Goal: Information Seeking & Learning: Understand process/instructions

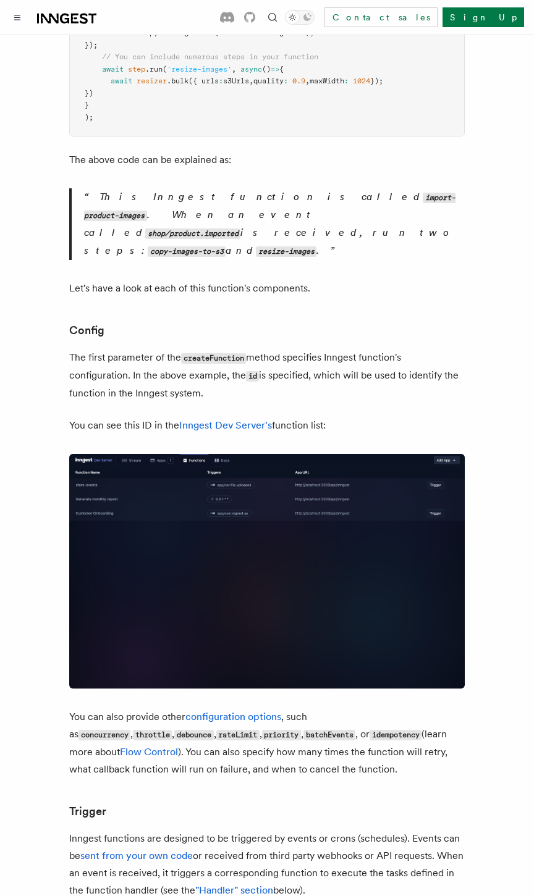
scroll to position [499, 0]
click at [96, 470] on img at bounding box center [266, 570] width 395 height 235
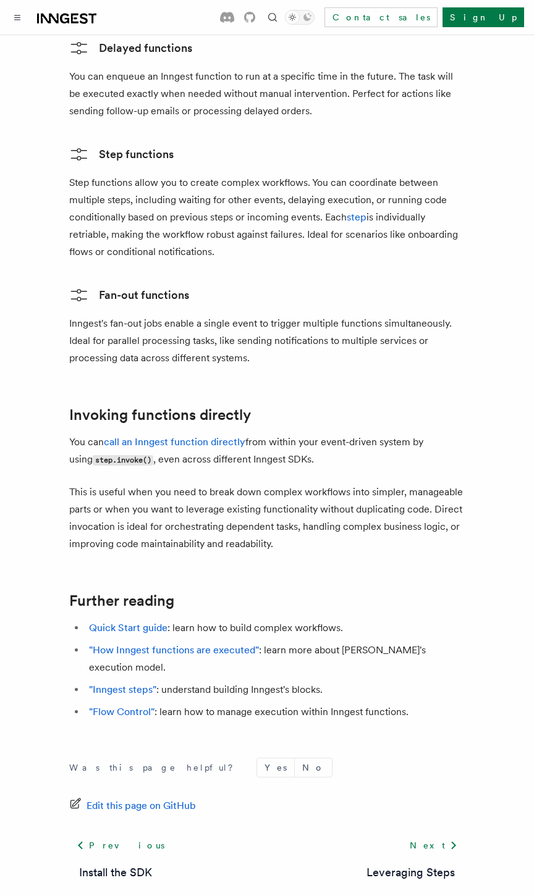
scroll to position [2260, 0]
click at [259, 733] on div "Was this page helpful? Yes No Edit this page on GitHub Previous Install the SDK…" at bounding box center [266, 848] width 395 height 230
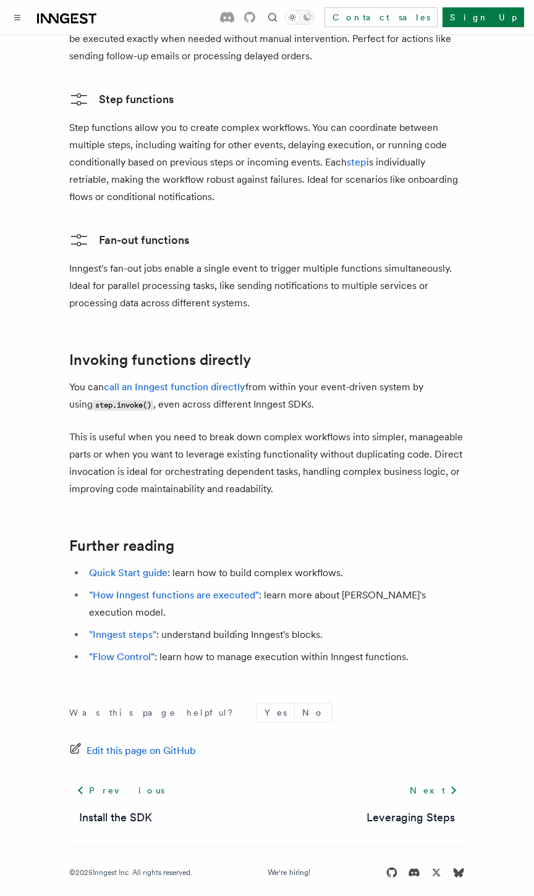
scroll to position [2315, 0]
click at [442, 796] on div "Next Leveraging Steps" at bounding box center [410, 802] width 108 height 47
click at [437, 809] on link "Leveraging Steps" at bounding box center [410, 817] width 88 height 17
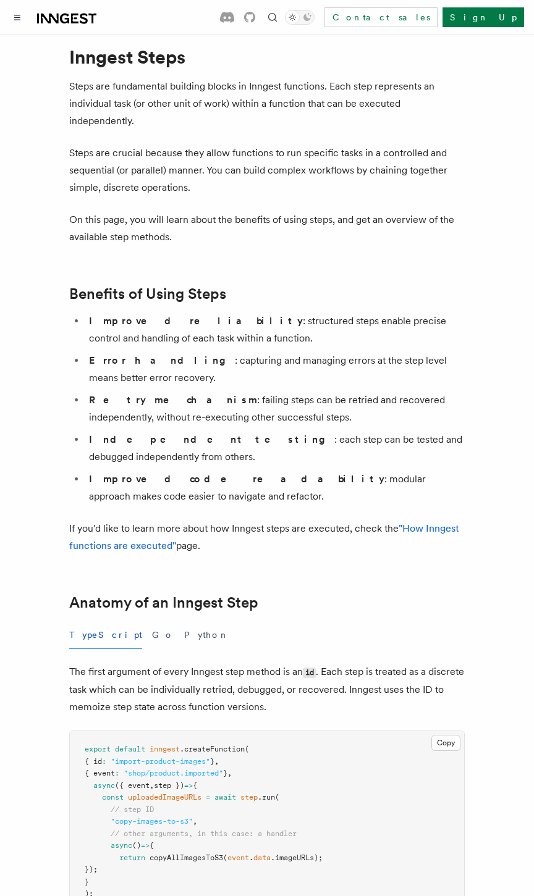
scroll to position [35, 0]
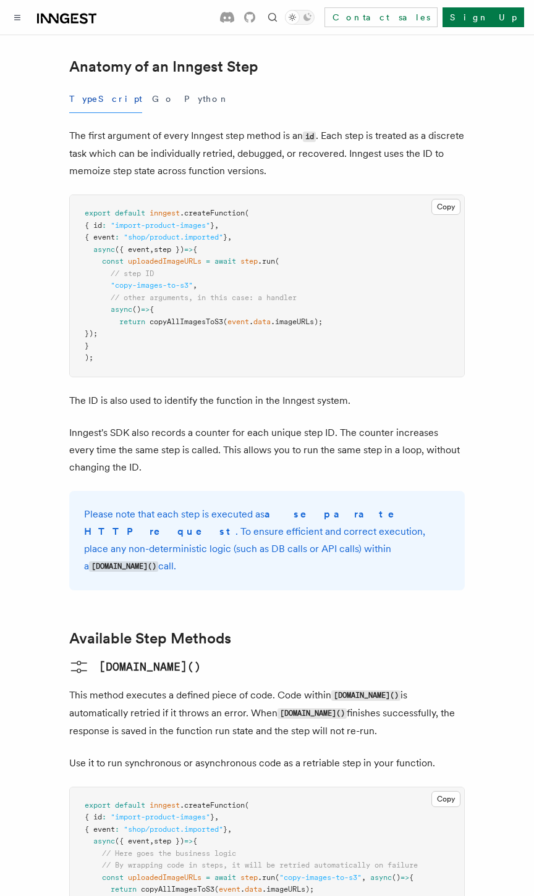
scroll to position [568, 0]
click at [298, 15] on icon "Toggle dark mode" at bounding box center [292, 17] width 12 height 12
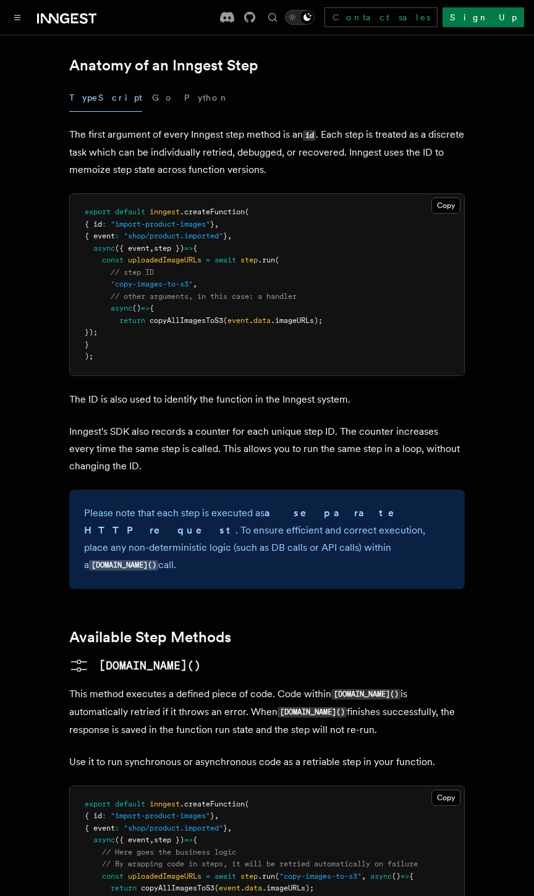
click at [298, 18] on icon "Toggle dark mode" at bounding box center [292, 17] width 12 height 12
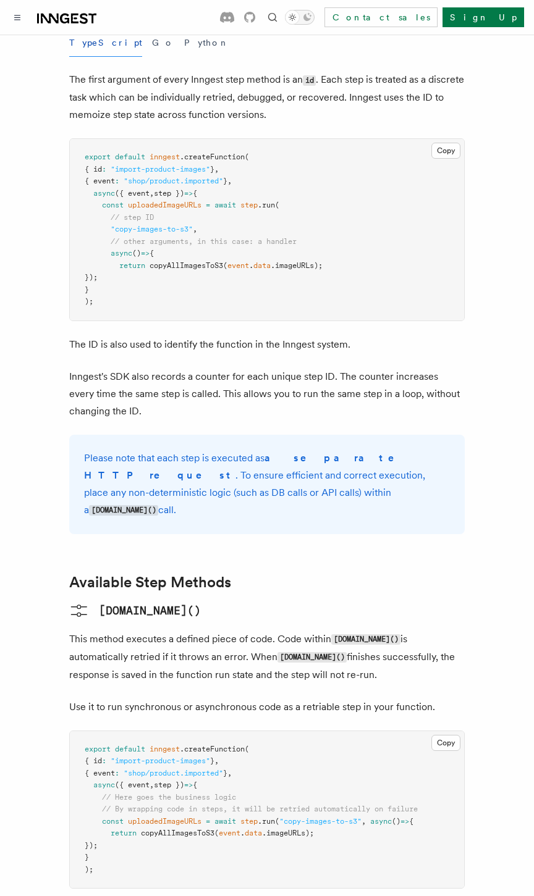
scroll to position [625, 0]
click at [332, 248] on pre "export default inngest .createFunction ( { id : "import-product-images" } , { e…" at bounding box center [267, 228] width 394 height 182
click at [206, 599] on h3 "step.run()" at bounding box center [266, 609] width 395 height 20
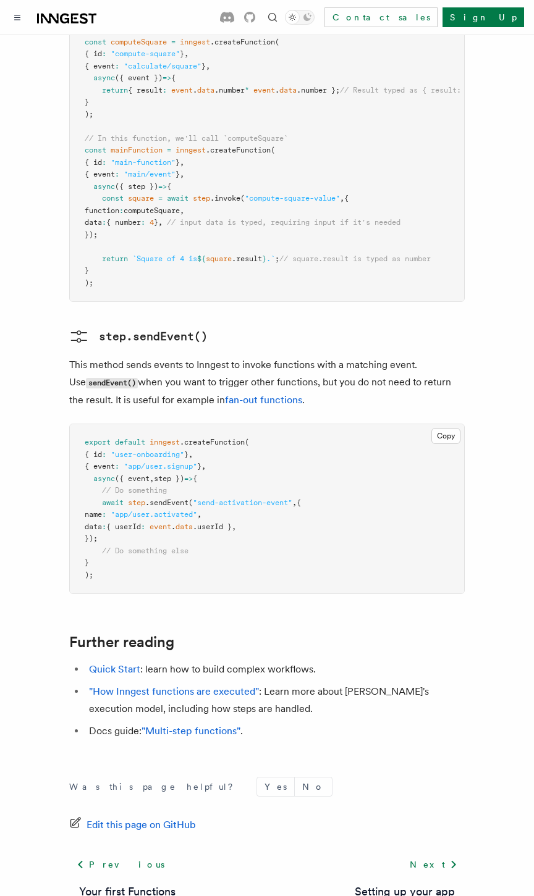
scroll to position [2618, 0]
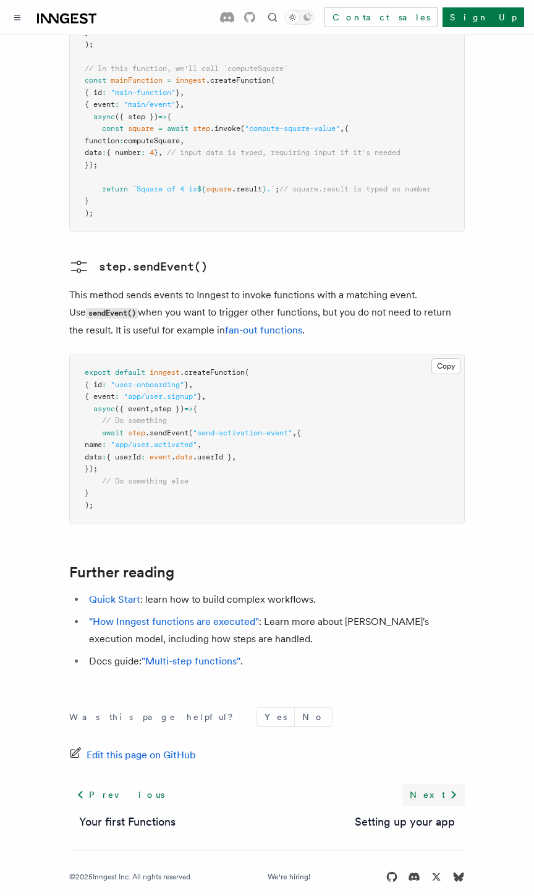
click at [434, 784] on link "Next" at bounding box center [433, 795] width 62 height 22
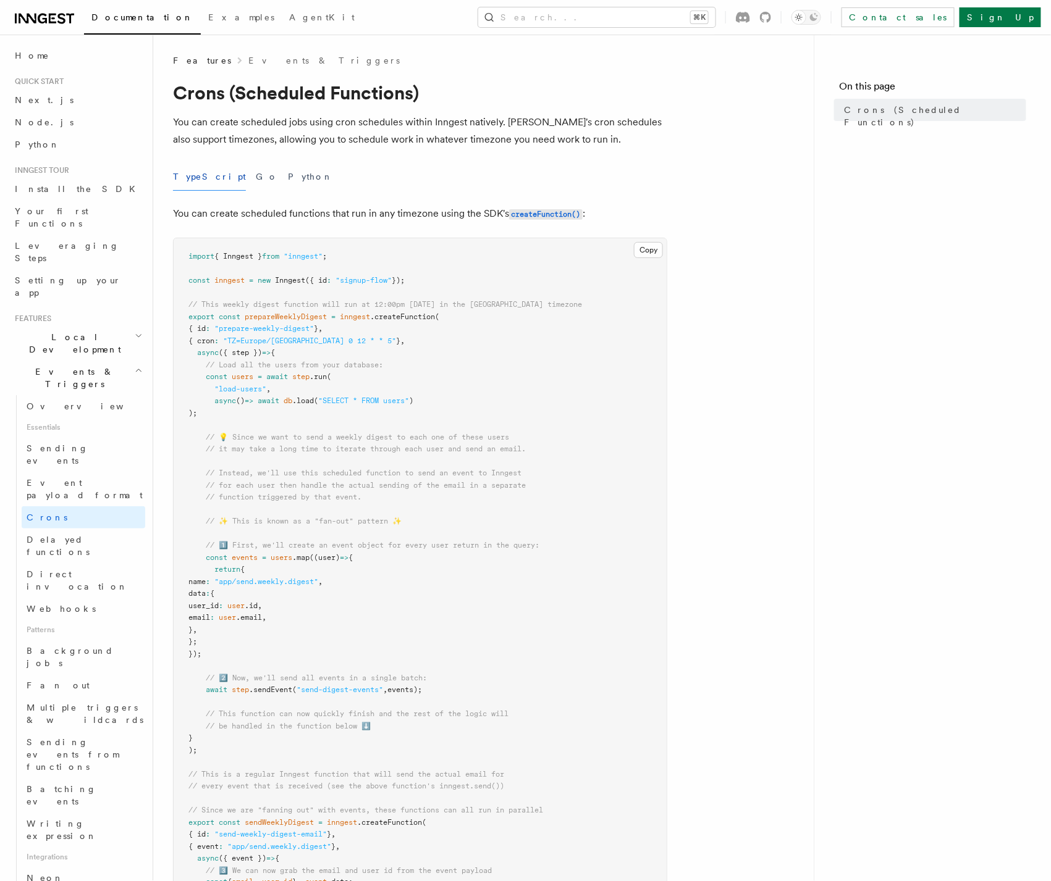
click at [64, 13] on icon at bounding box center [44, 18] width 59 height 15
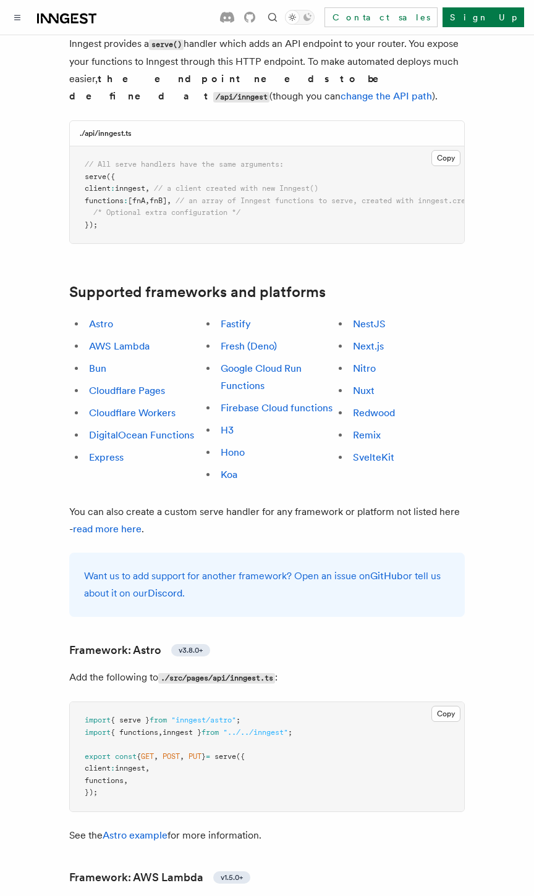
scroll to position [586, 0]
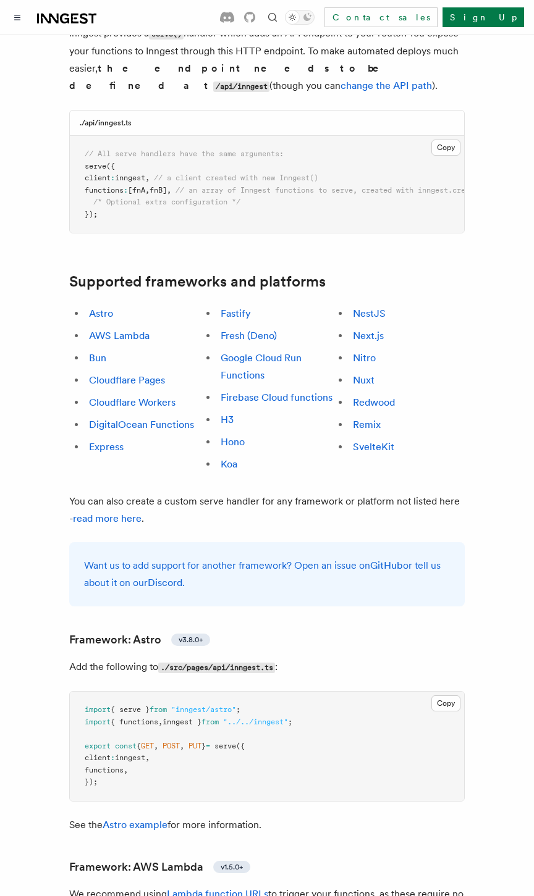
click at [272, 663] on code "./src/pages/api/inngest.ts" at bounding box center [216, 668] width 117 height 11
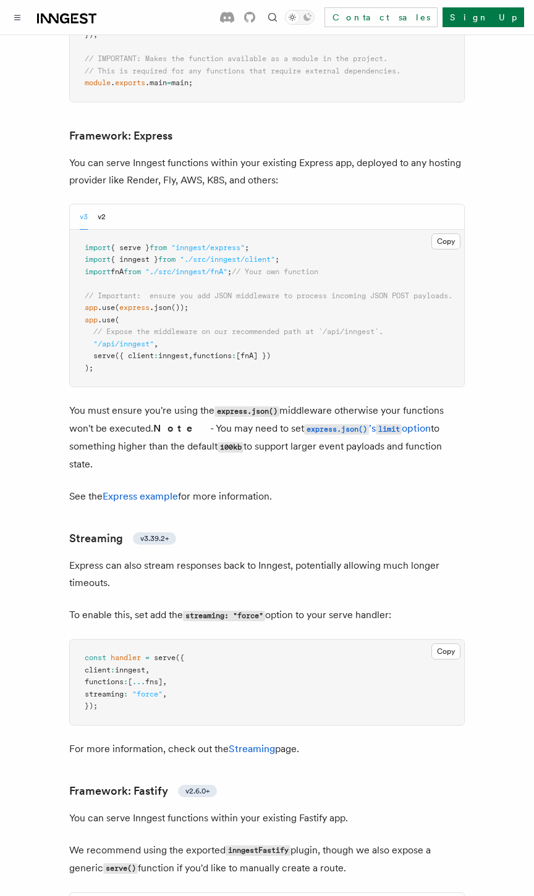
scroll to position [3342, 0]
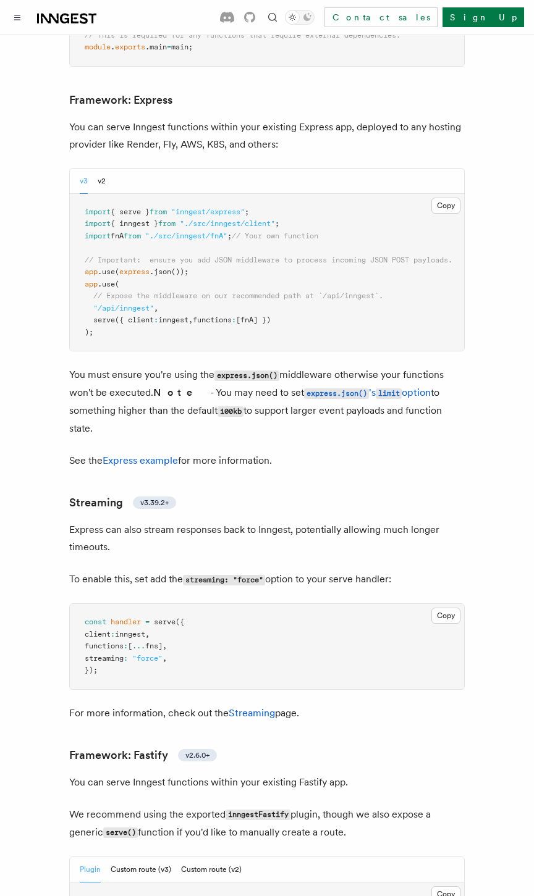
click at [298, 604] on pre "const handler = serve ({ client : inngest , functions : [ ... fns] , streaming …" at bounding box center [267, 646] width 394 height 85
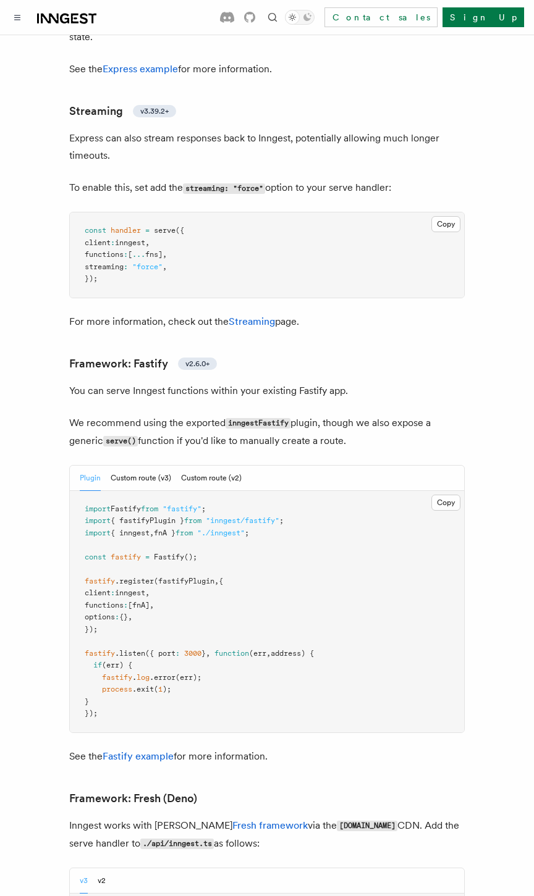
scroll to position [3753, 0]
